Goal: Transaction & Acquisition: Purchase product/service

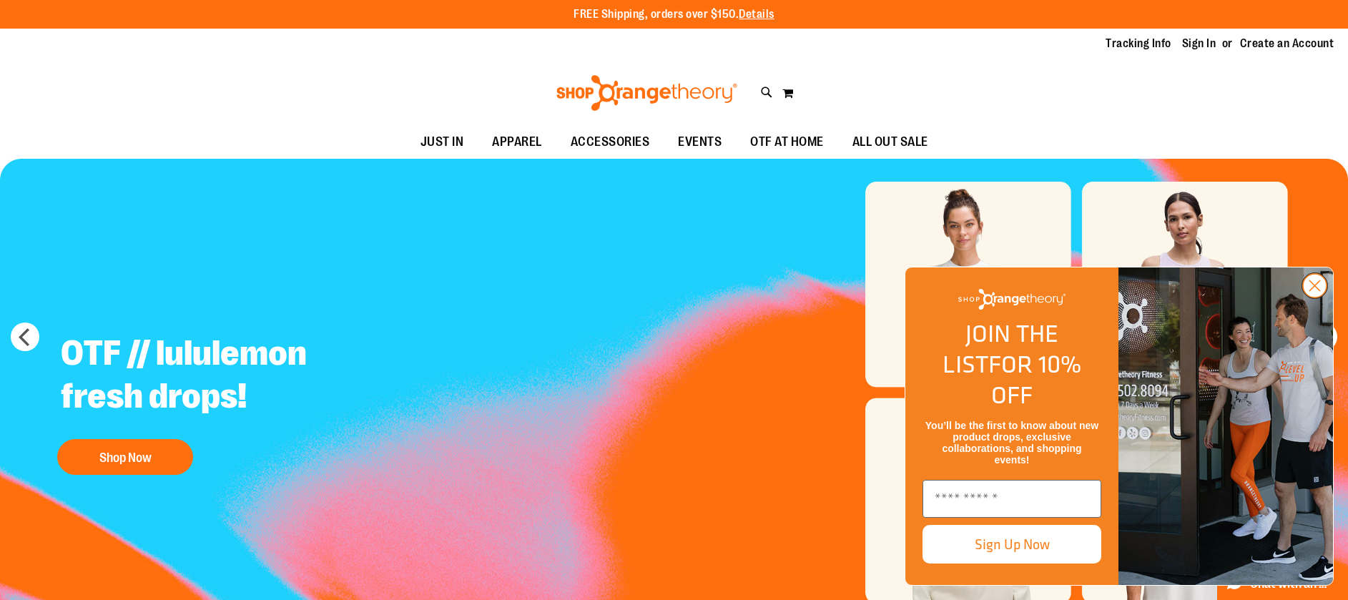
click at [1312, 291] on icon "Close dialog" at bounding box center [1315, 286] width 10 height 10
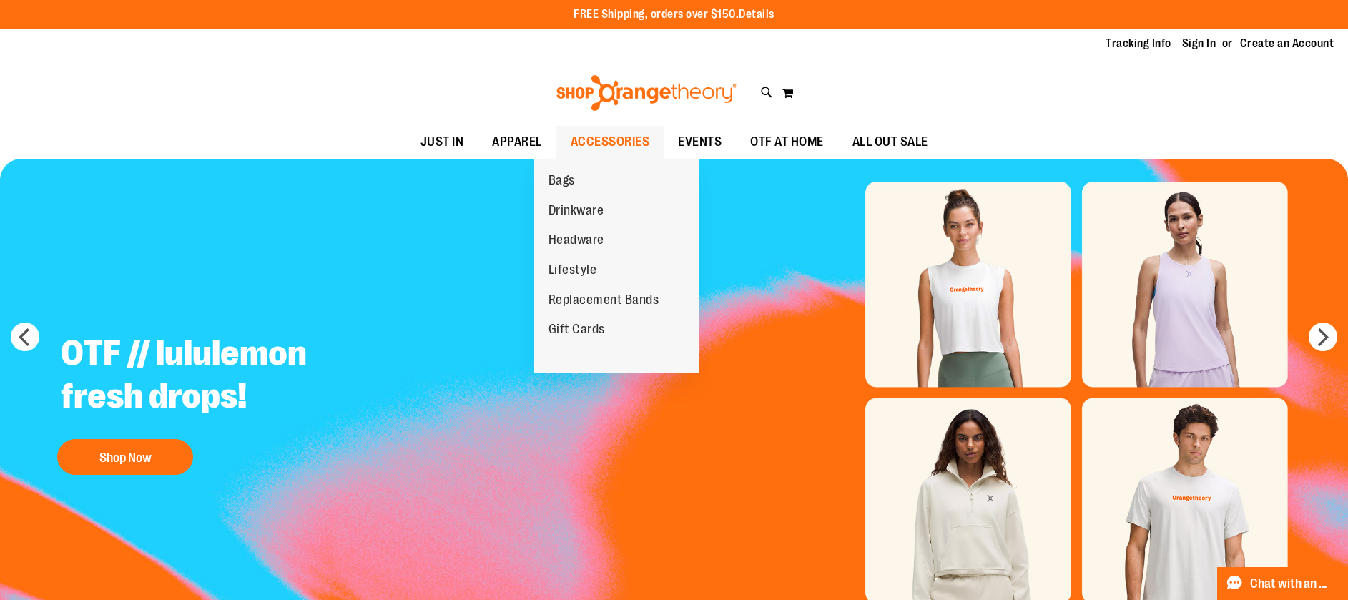
click at [571, 150] on span "ACCESSORIES" at bounding box center [610, 142] width 79 height 32
click at [569, 266] on span "Lifestyle" at bounding box center [572, 271] width 49 height 18
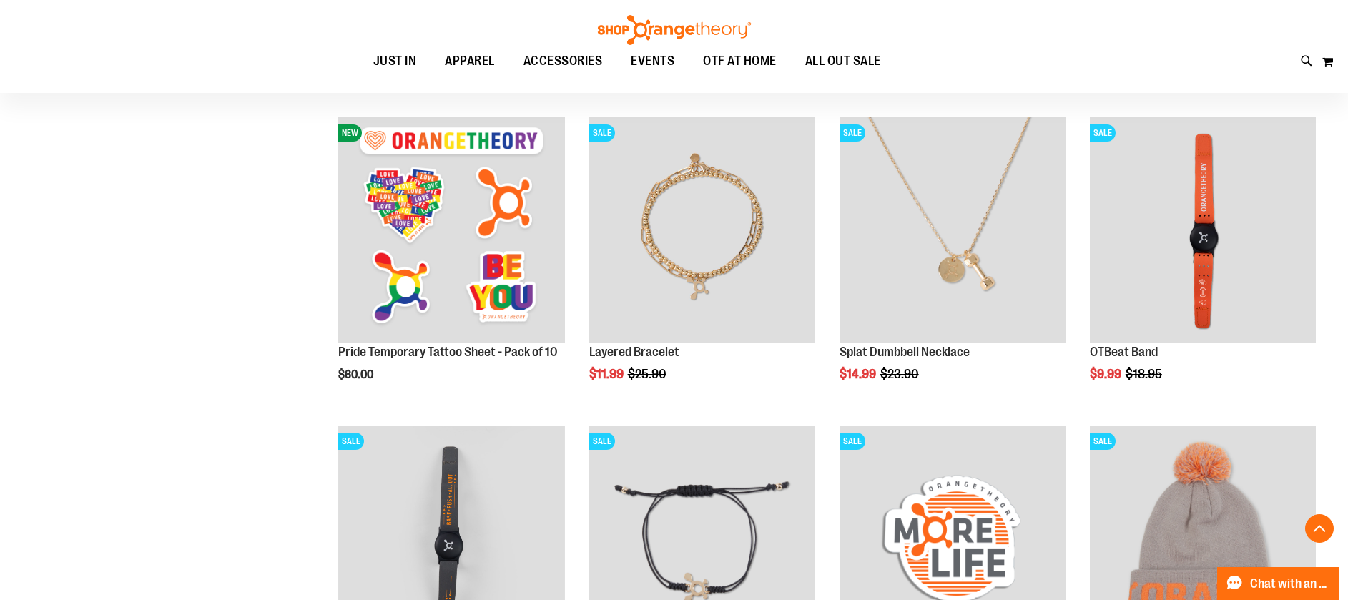
scroll to position [549, 0]
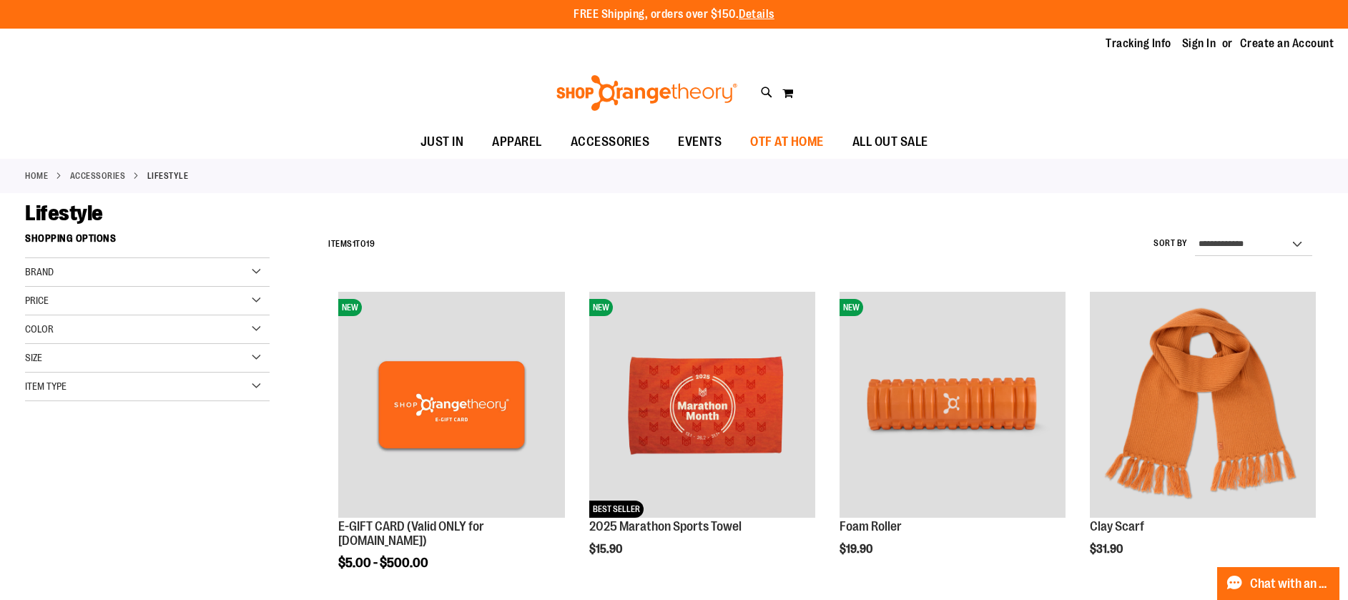
click at [810, 141] on span "OTF AT HOME" at bounding box center [787, 142] width 74 height 32
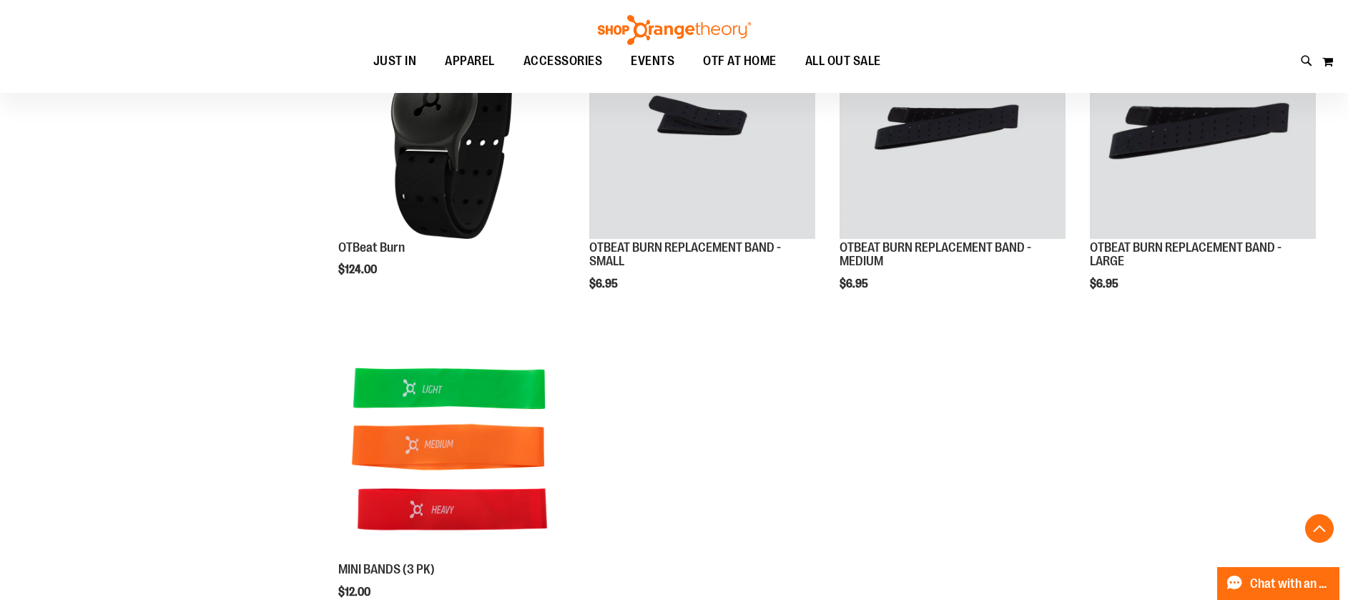
scroll to position [277, 0]
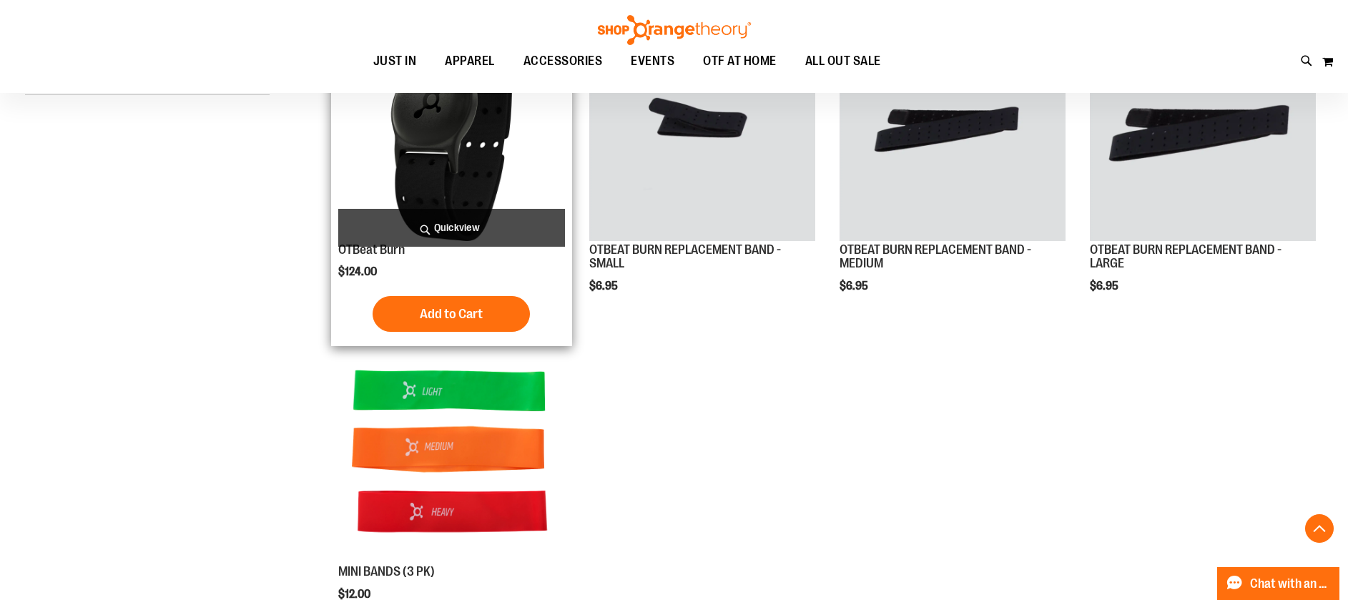
click at [433, 190] on img "product" at bounding box center [451, 127] width 226 height 226
